Goal: Find specific page/section: Find specific page/section

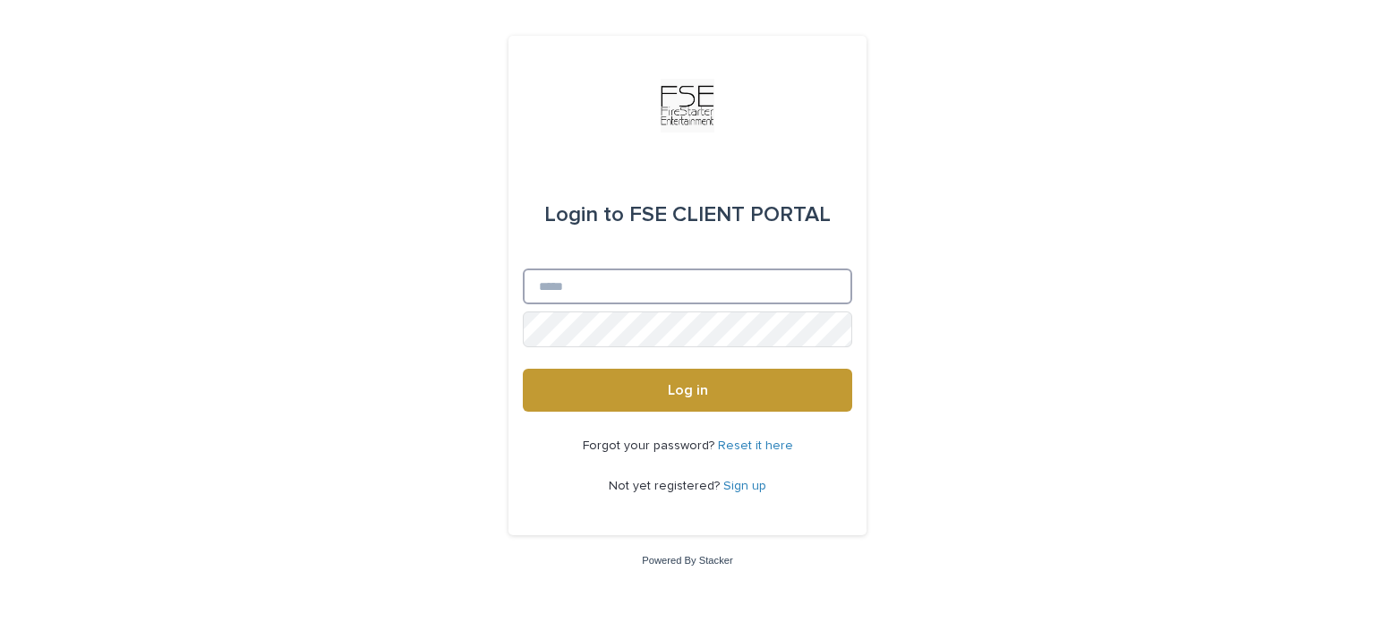
type input "**********"
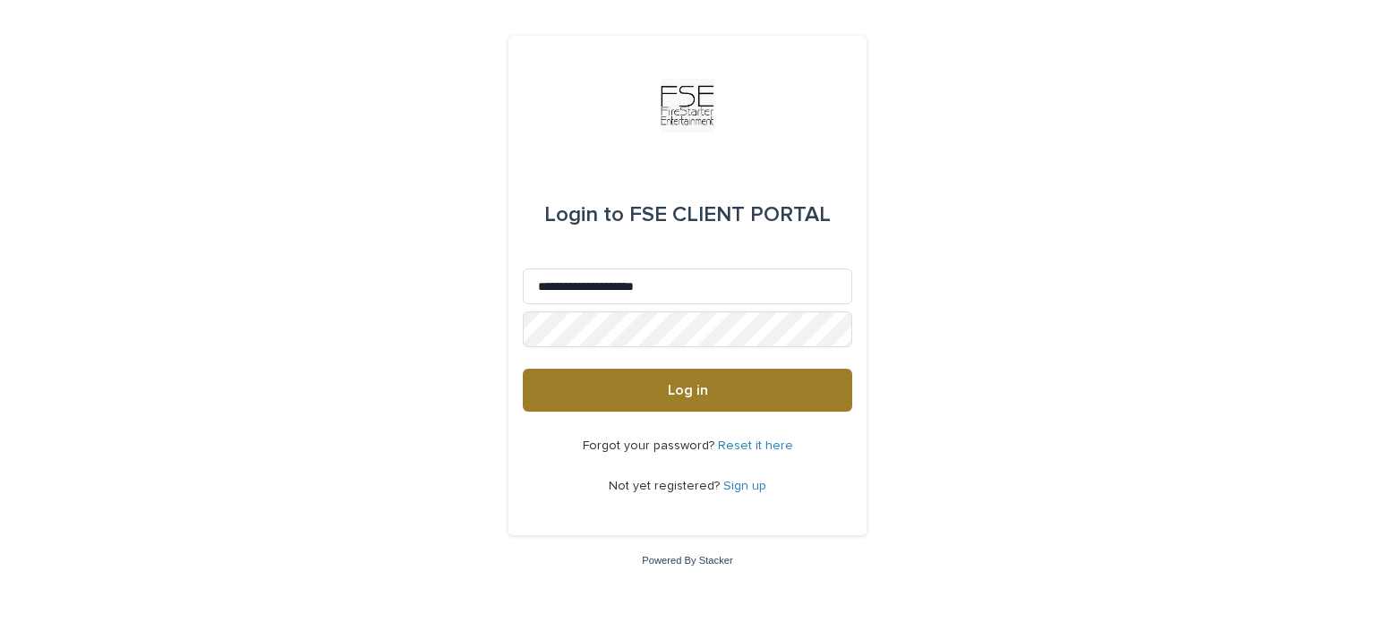
click at [763, 409] on button "Log in" at bounding box center [687, 390] width 329 height 43
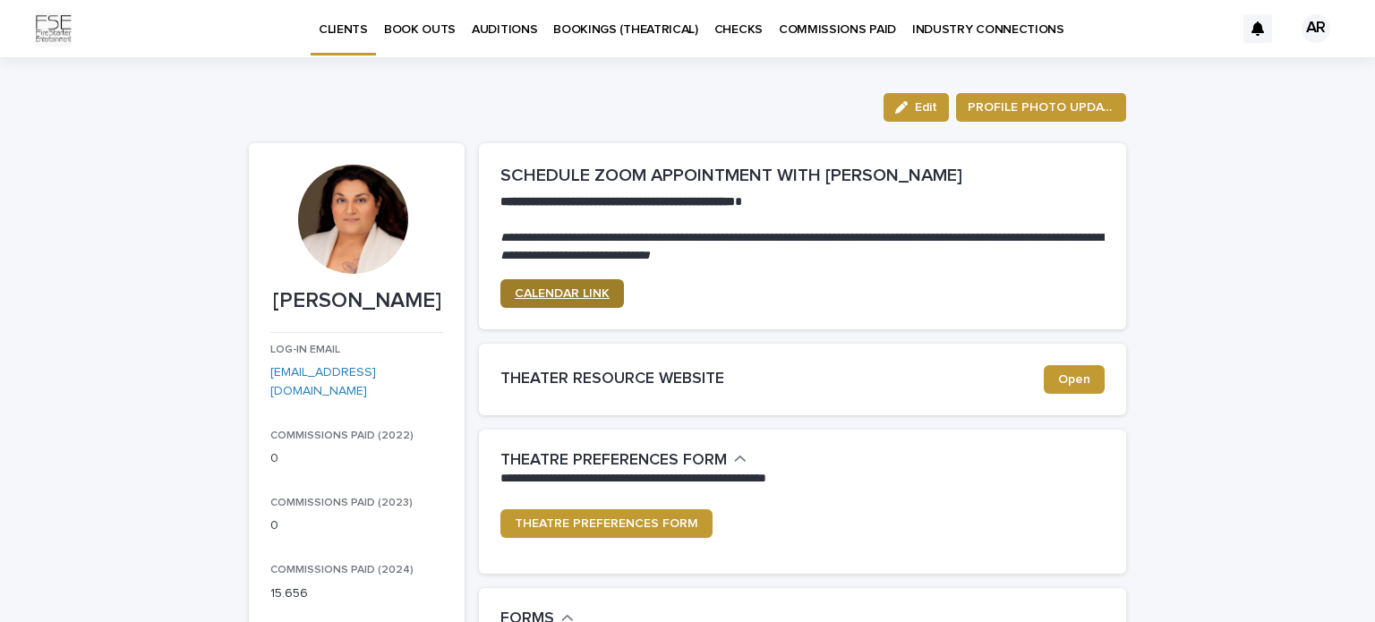
click at [581, 297] on span "CALENDAR LINK" at bounding box center [562, 293] width 95 height 13
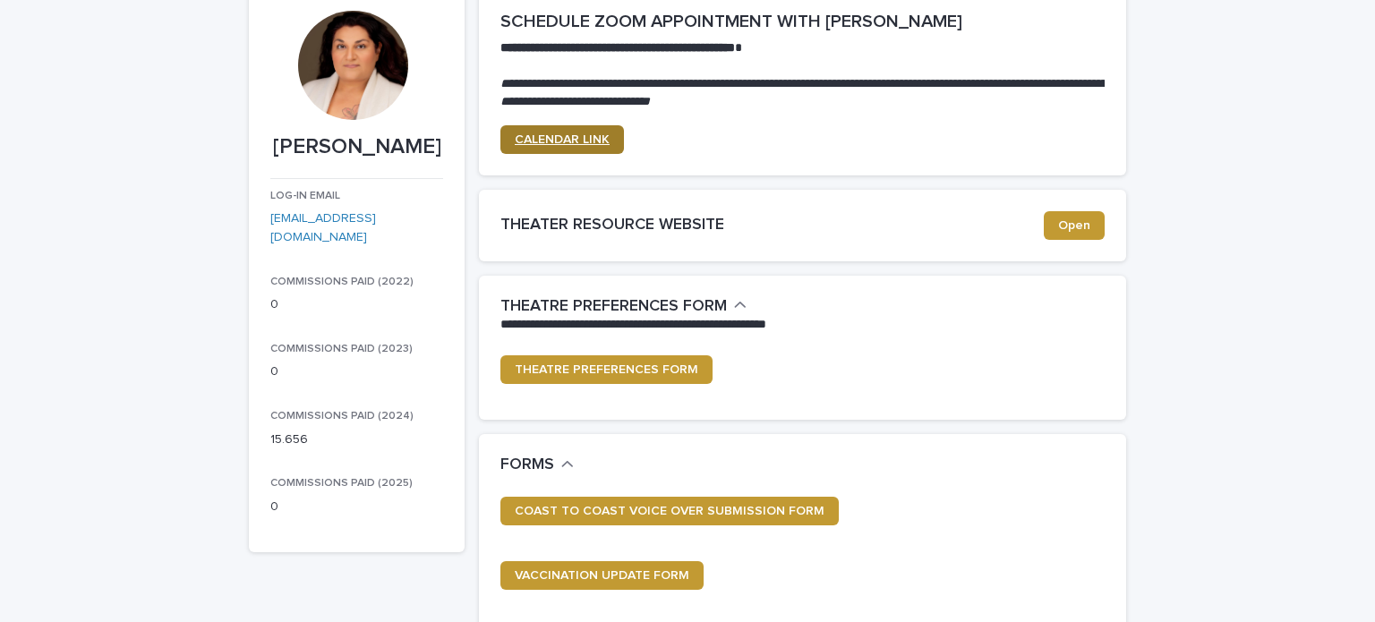
scroll to position [161, 0]
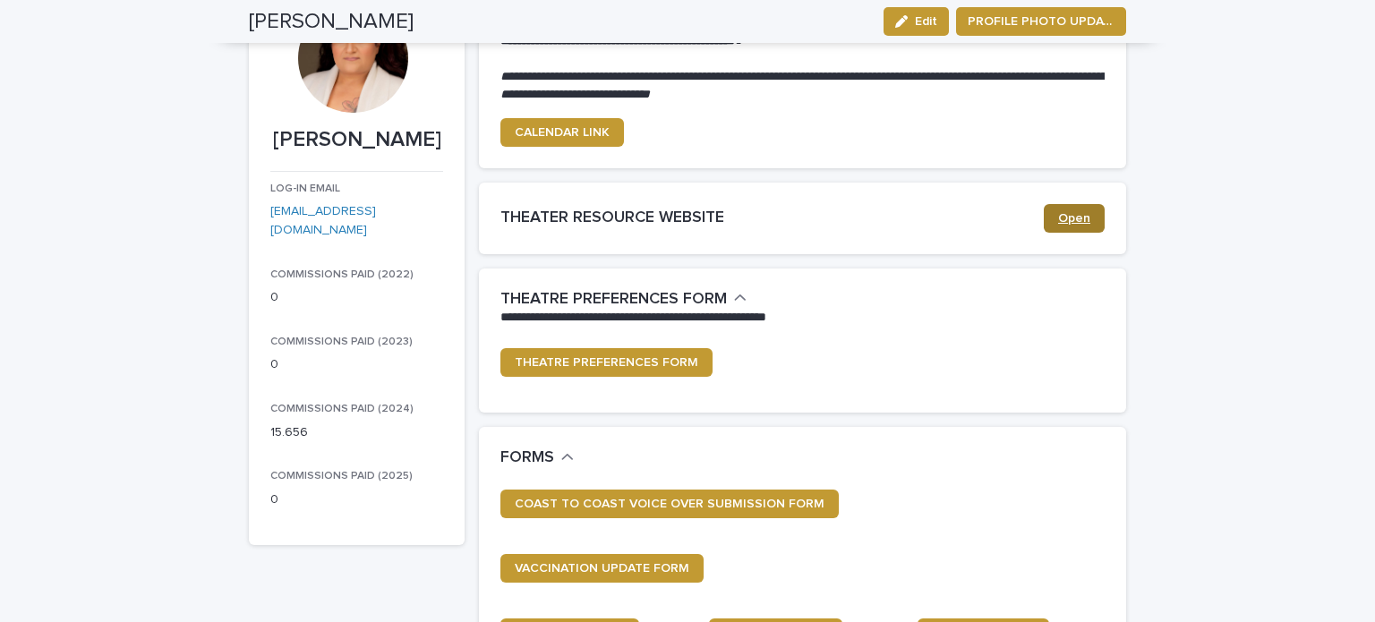
click at [1067, 229] on link "Open" at bounding box center [1074, 218] width 61 height 29
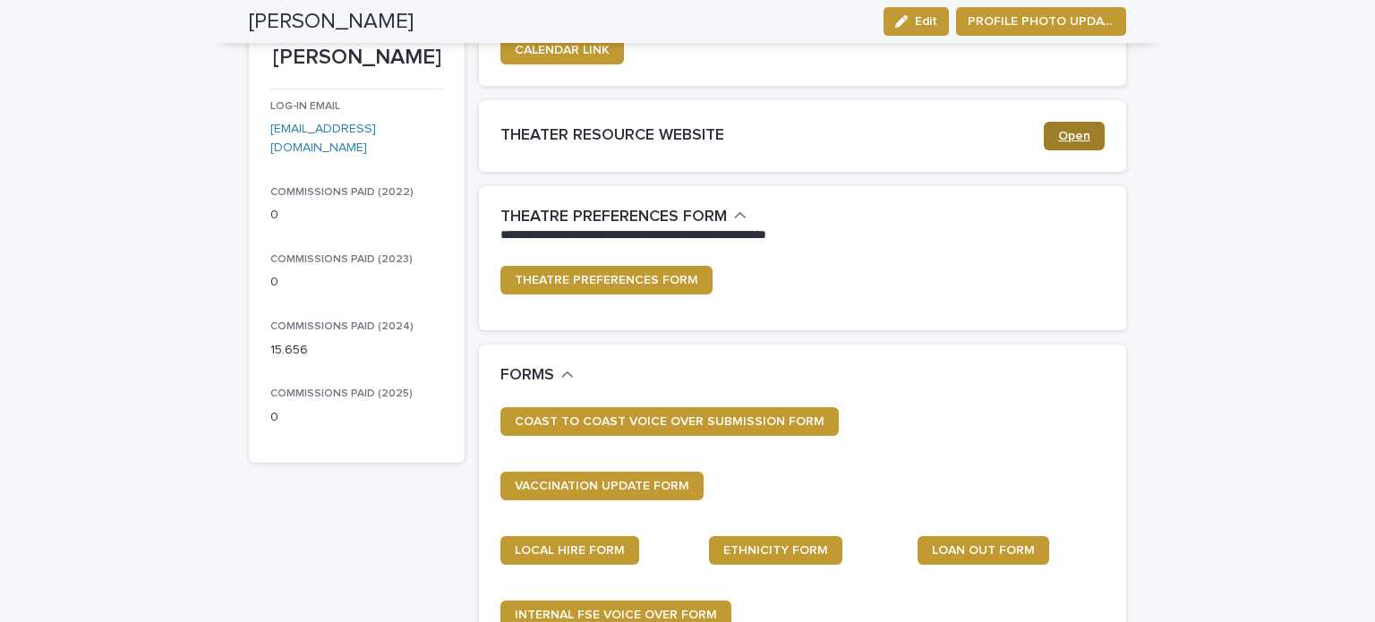
scroll to position [246, 0]
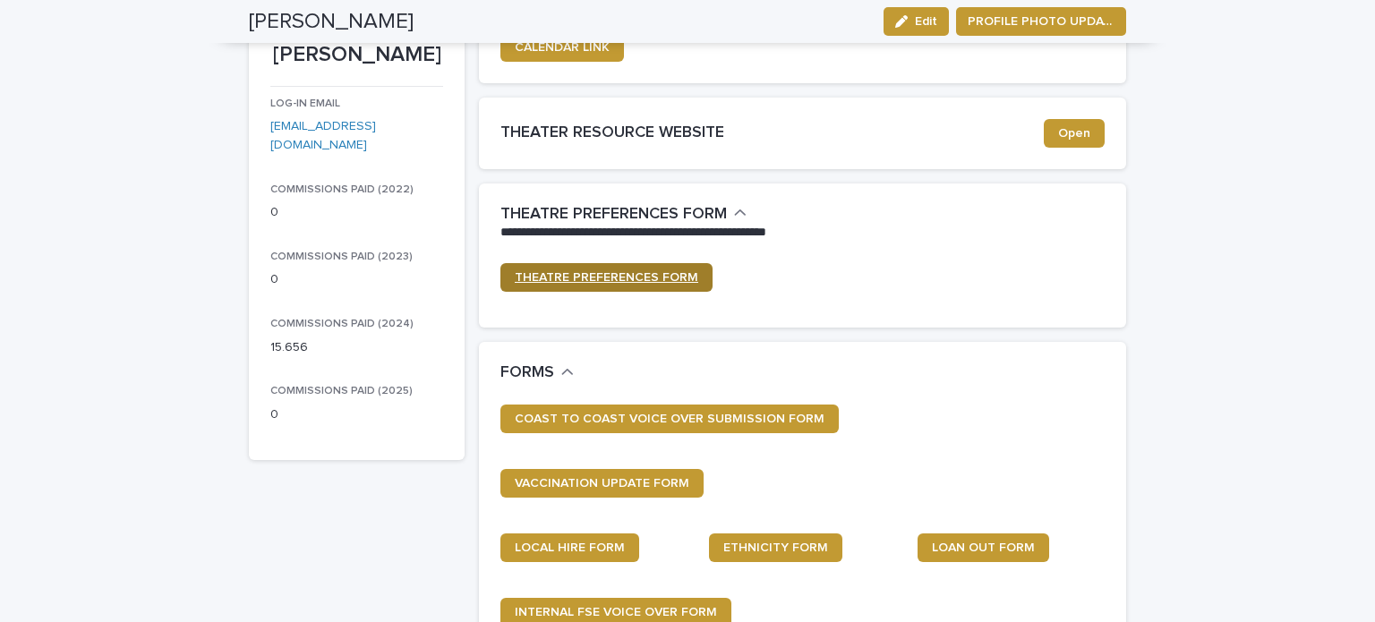
click at [656, 275] on span "THEATRE PREFERENCES FORM" at bounding box center [607, 277] width 184 height 13
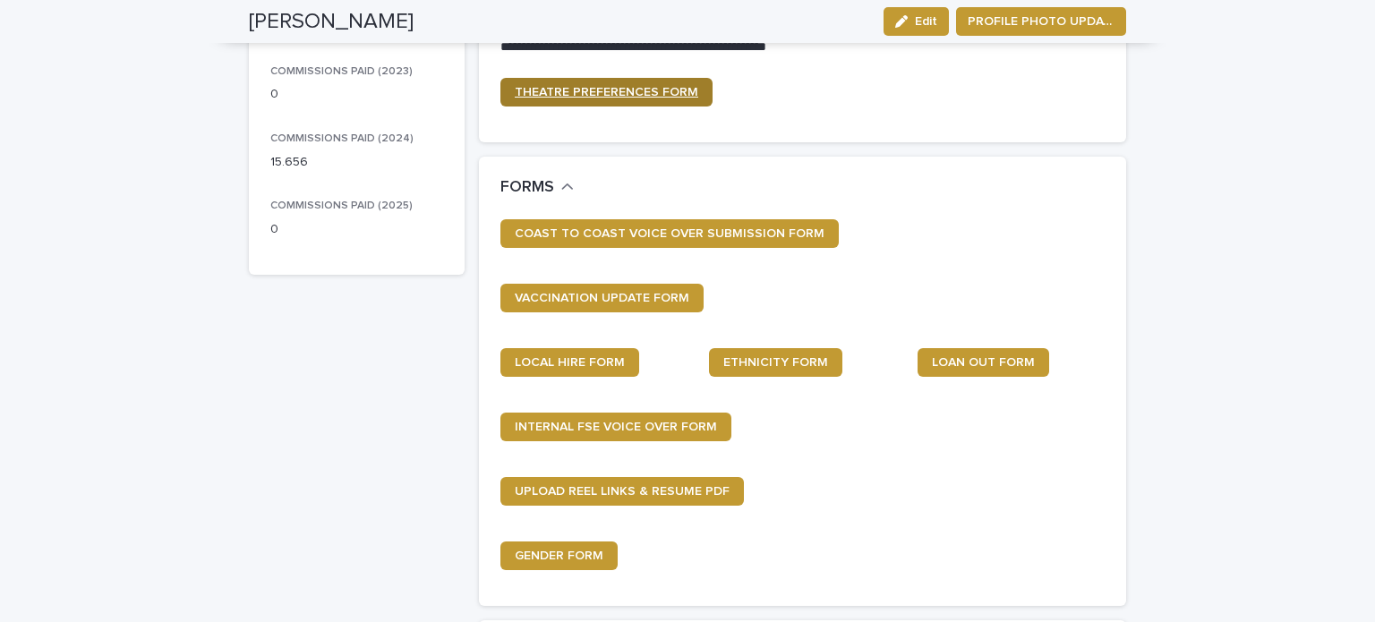
scroll to position [432, 0]
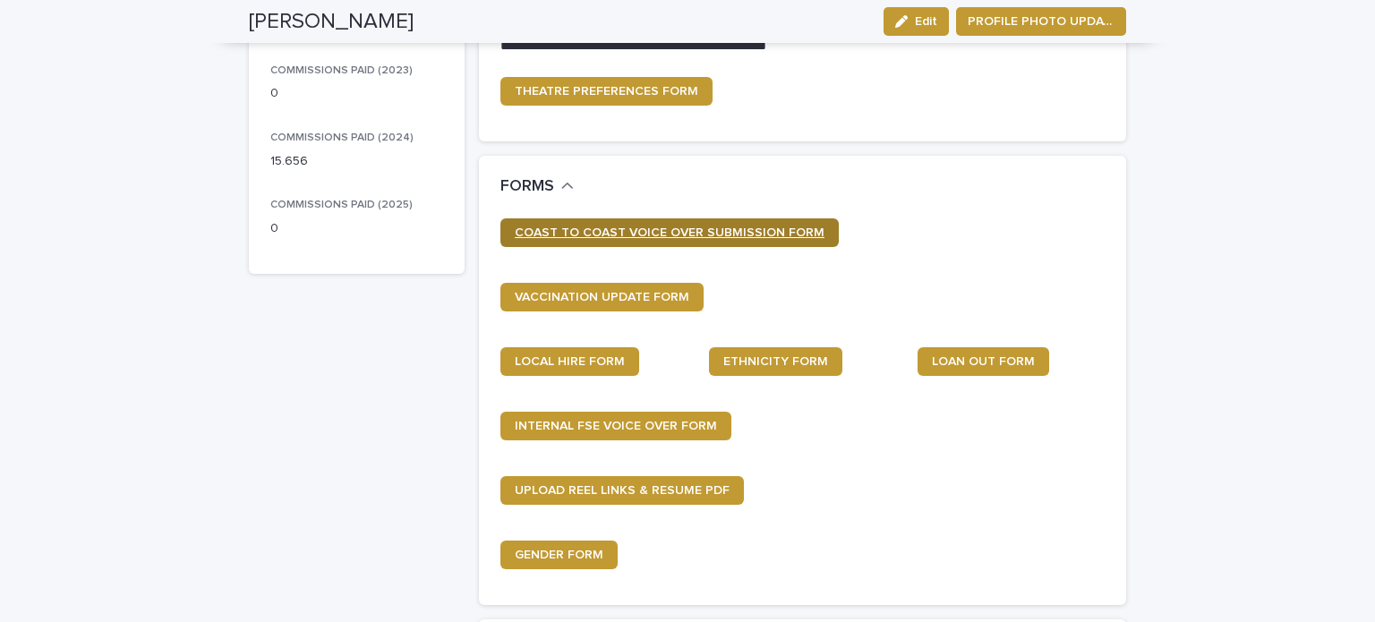
click at [788, 240] on link "COAST TO COAST VOICE OVER SUBMISSION FORM" at bounding box center [669, 232] width 338 height 29
click at [745, 215] on div "FORMS" at bounding box center [802, 187] width 647 height 63
click at [747, 244] on link "COAST TO COAST VOICE OVER SUBMISSION FORM" at bounding box center [669, 232] width 338 height 29
click at [713, 232] on span "COAST TO COAST VOICE OVER SUBMISSION FORM" at bounding box center [670, 232] width 310 height 13
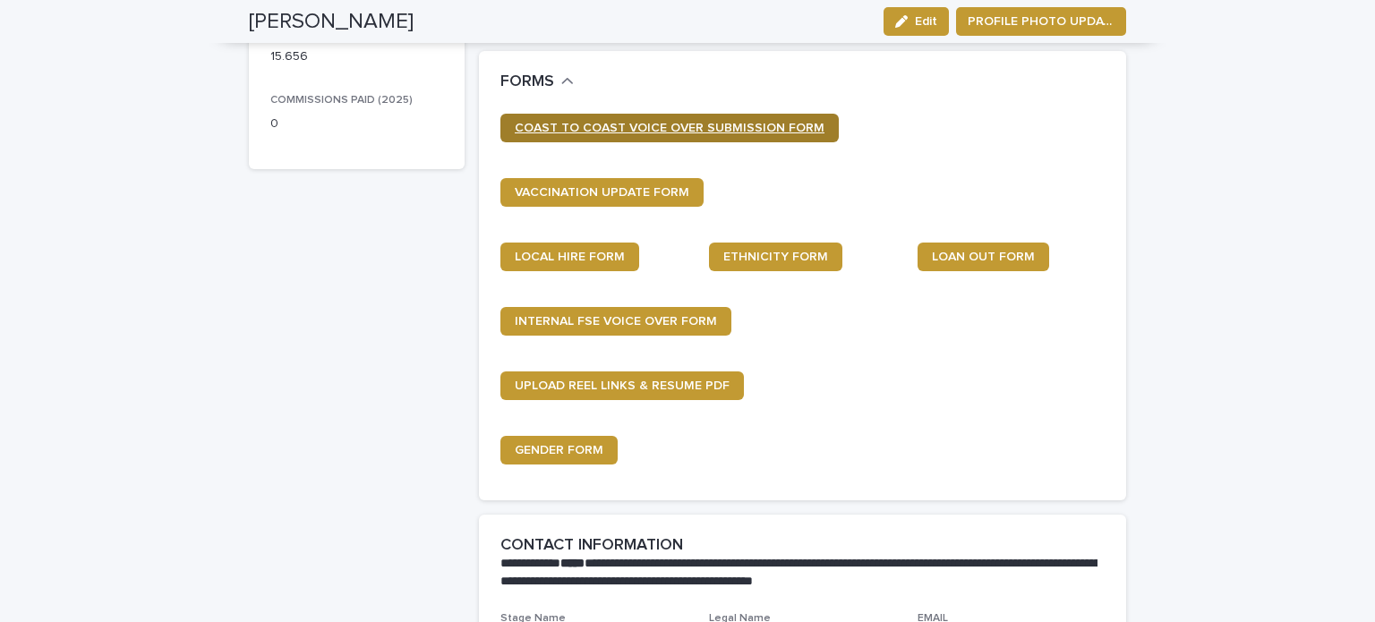
scroll to position [548, 0]
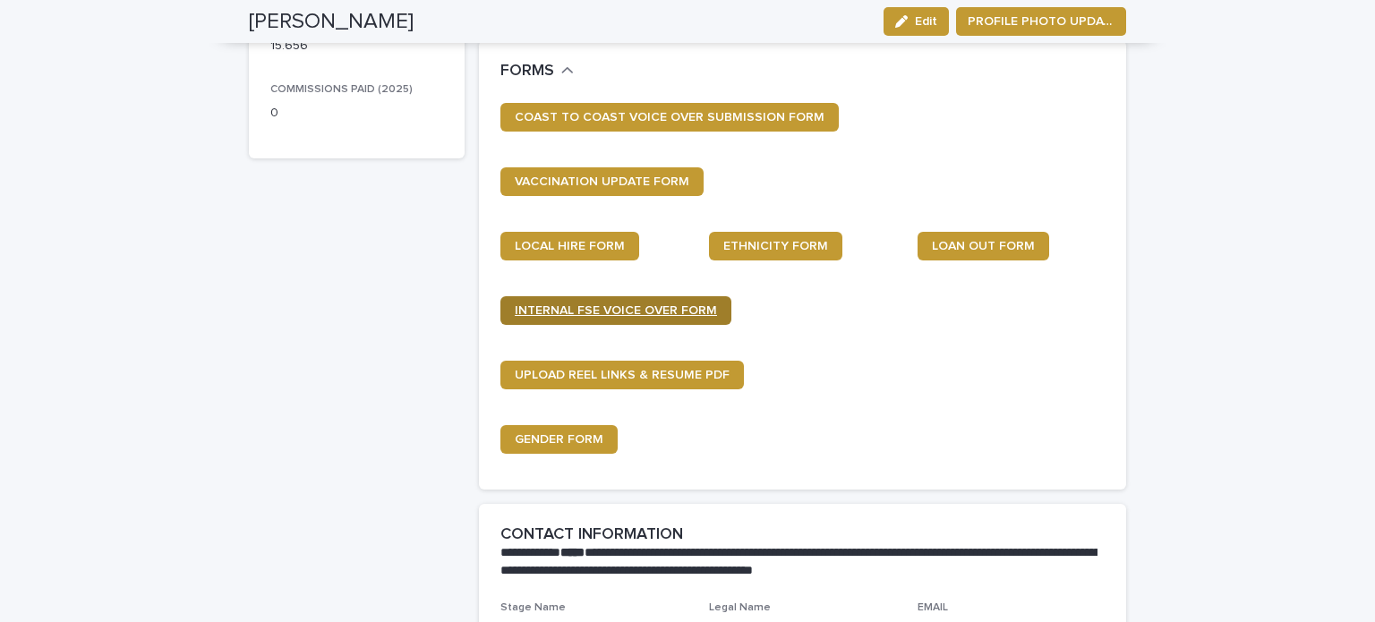
click at [698, 319] on link "INTERNAL FSE VOICE OVER FORM" at bounding box center [615, 310] width 231 height 29
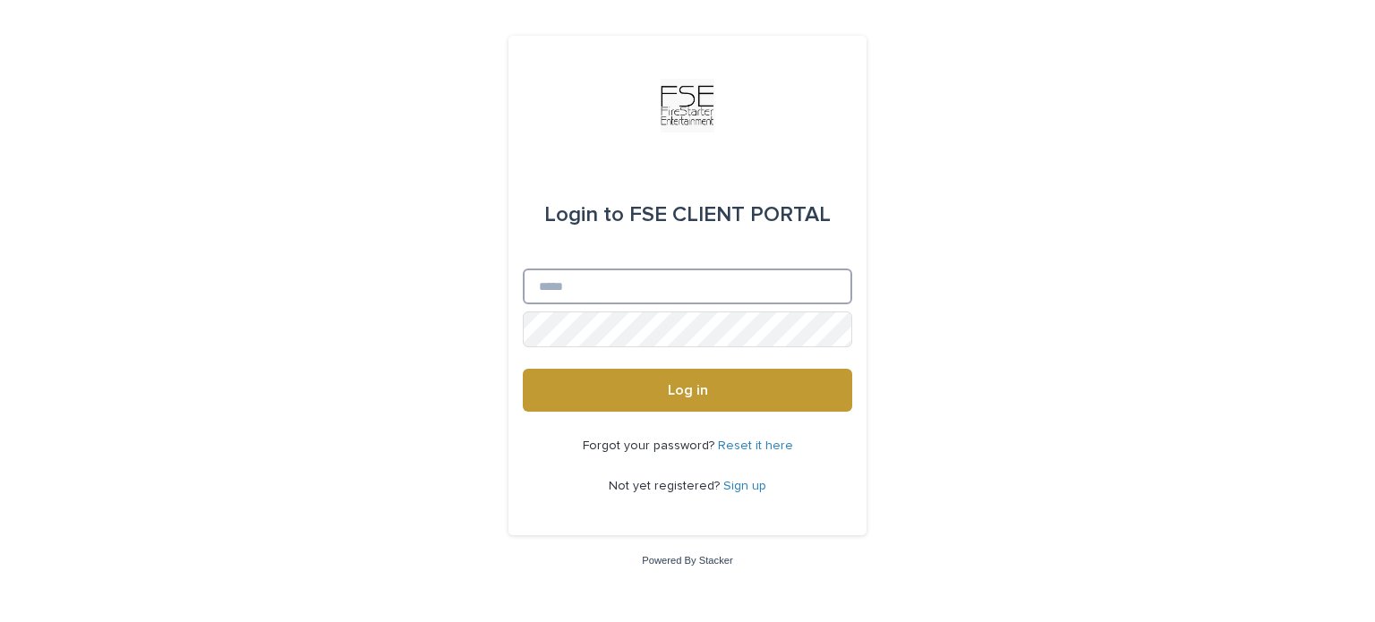
type input "**********"
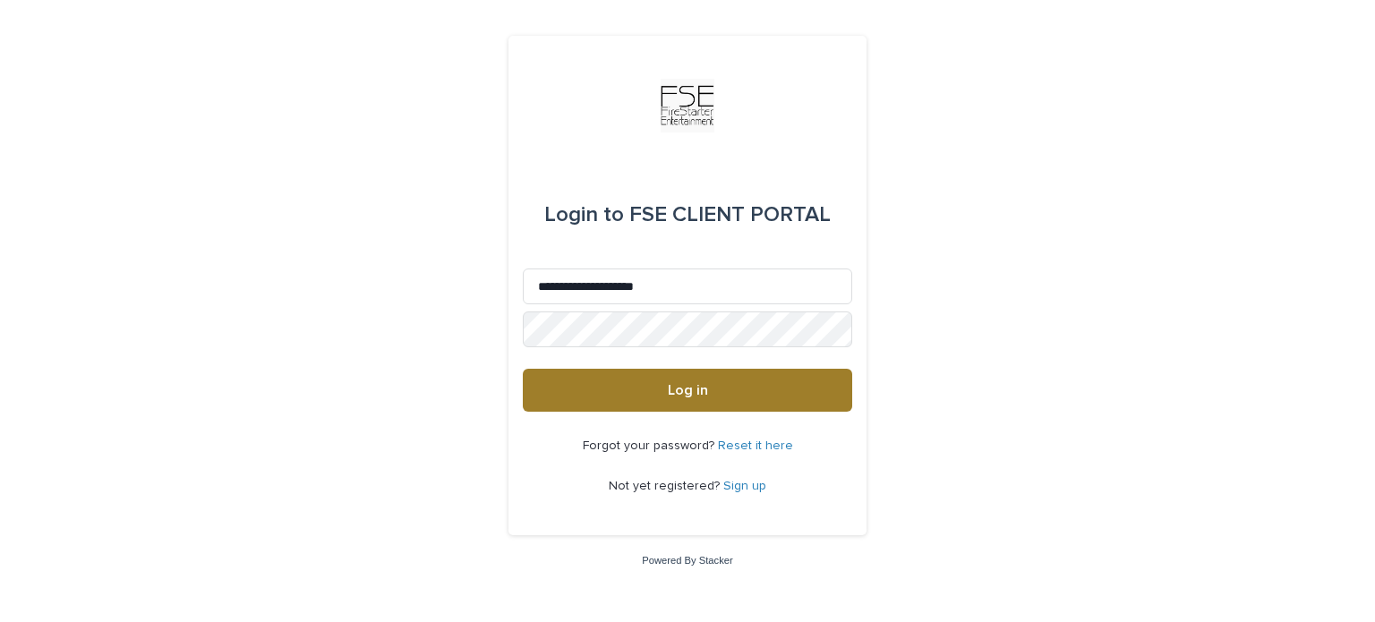
click at [765, 397] on button "Log in" at bounding box center [687, 390] width 329 height 43
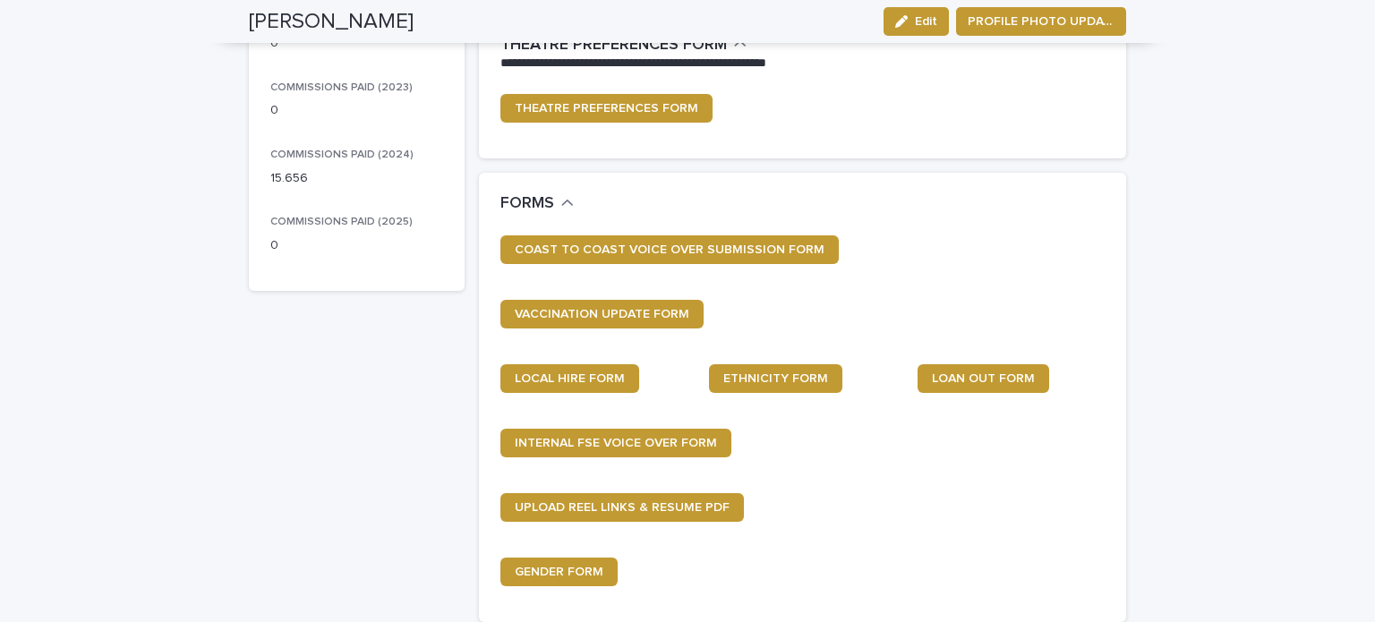
scroll to position [448, 0]
